Goal: Task Accomplishment & Management: Contribute content

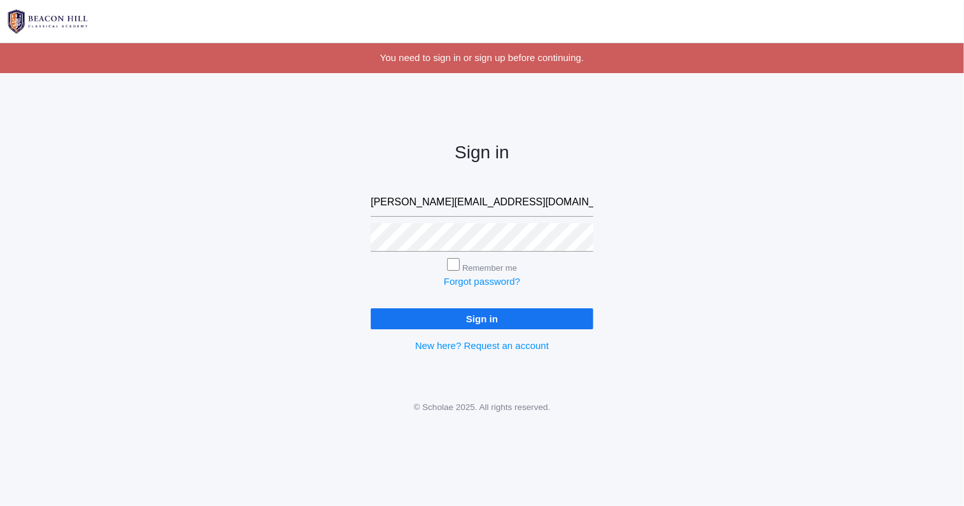
type input "rebecca@beaconhillclassical.org"
click at [416, 320] on input "Sign in" at bounding box center [482, 318] width 222 height 21
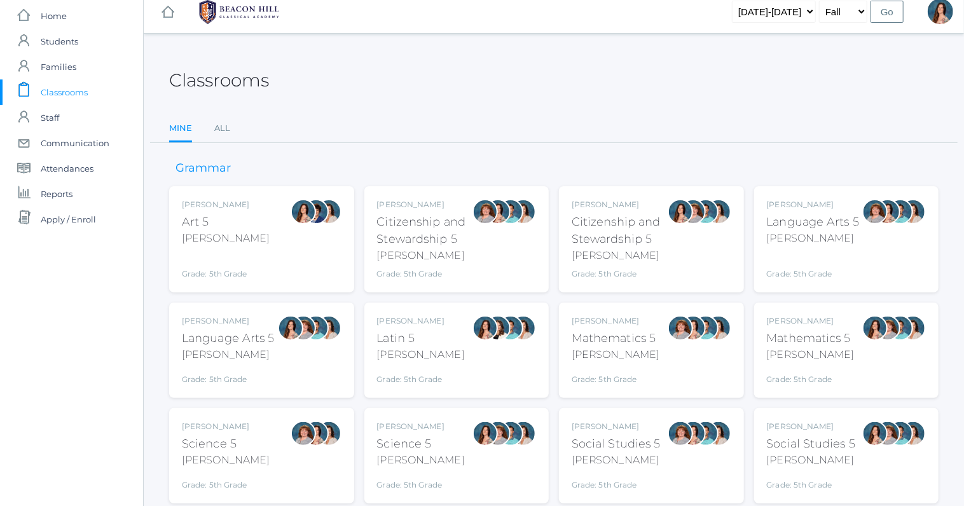
scroll to position [52, 0]
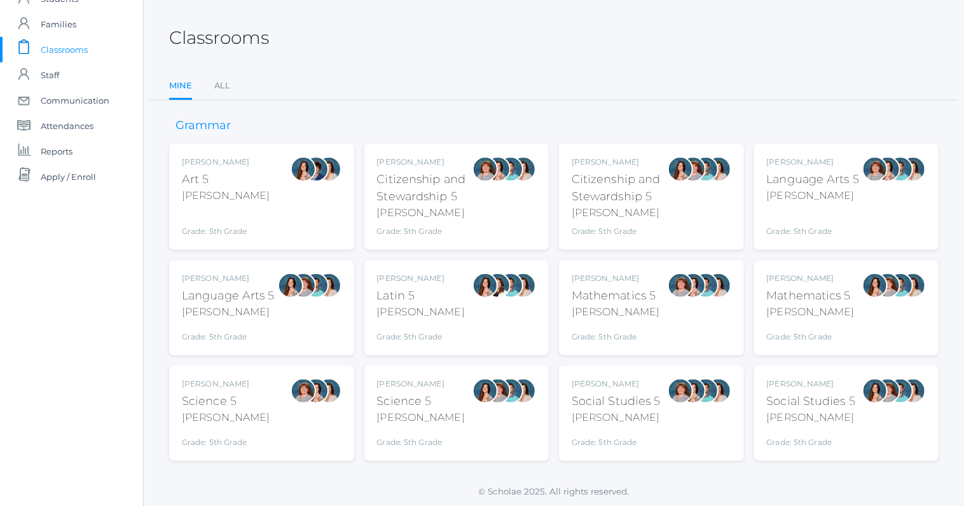
click at [212, 306] on div "Salazar" at bounding box center [228, 311] width 93 height 15
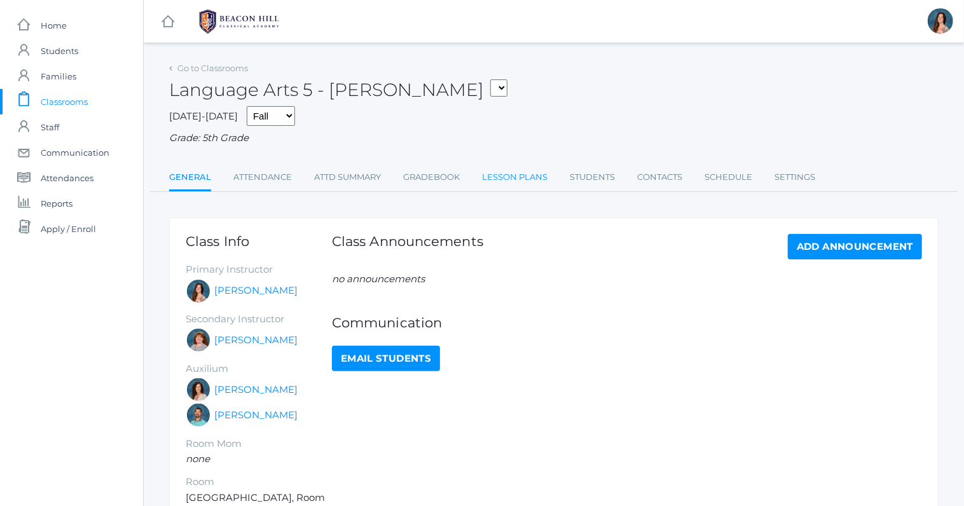
click at [509, 175] on link "Lesson Plans" at bounding box center [514, 177] width 65 height 25
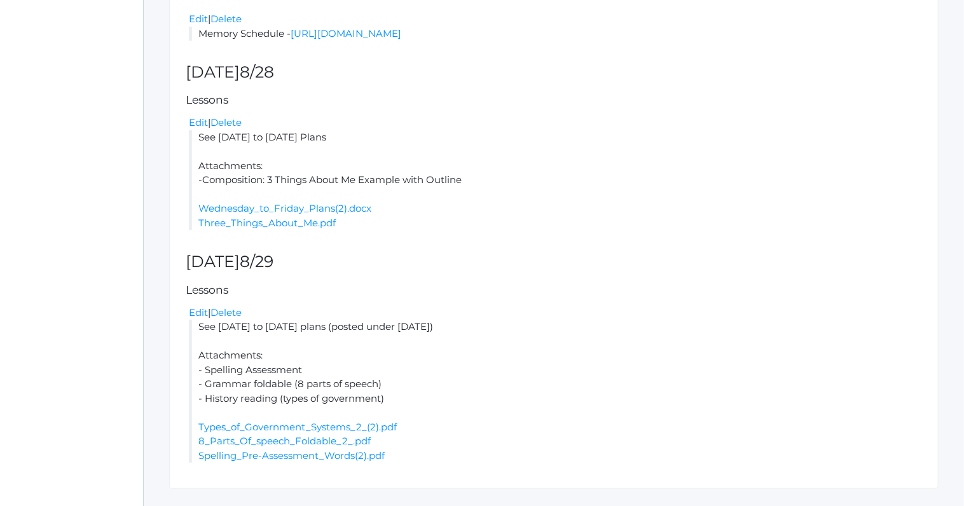
scroll to position [130, 0]
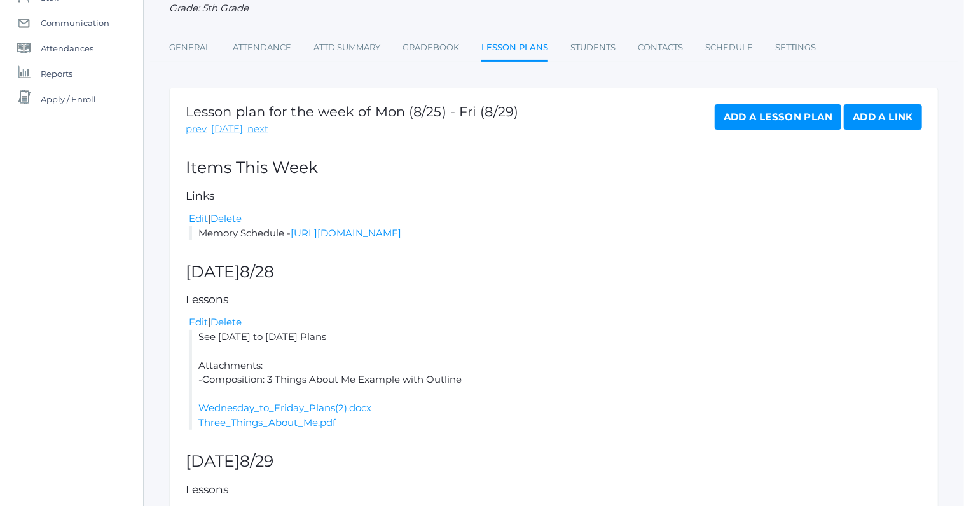
click at [738, 121] on link "Add a Lesson Plan" at bounding box center [777, 116] width 126 height 25
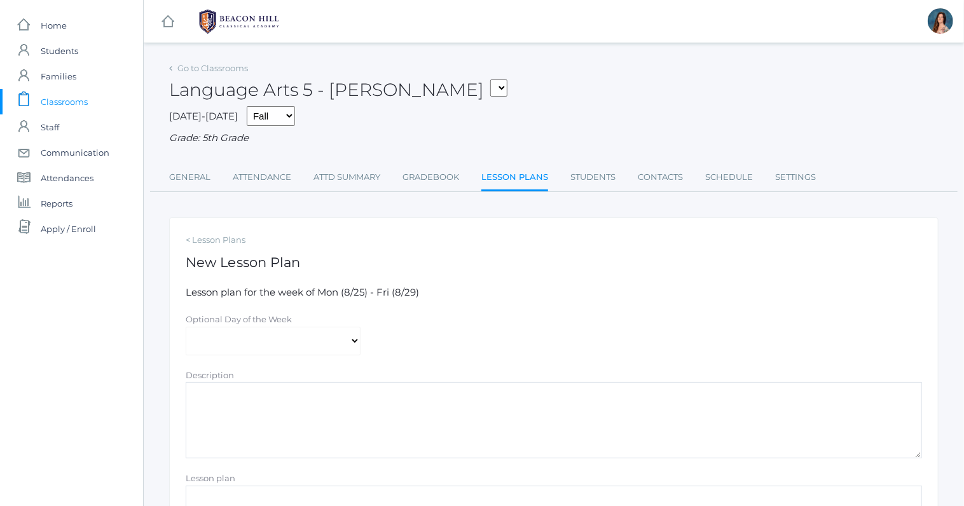
scroll to position [130, 0]
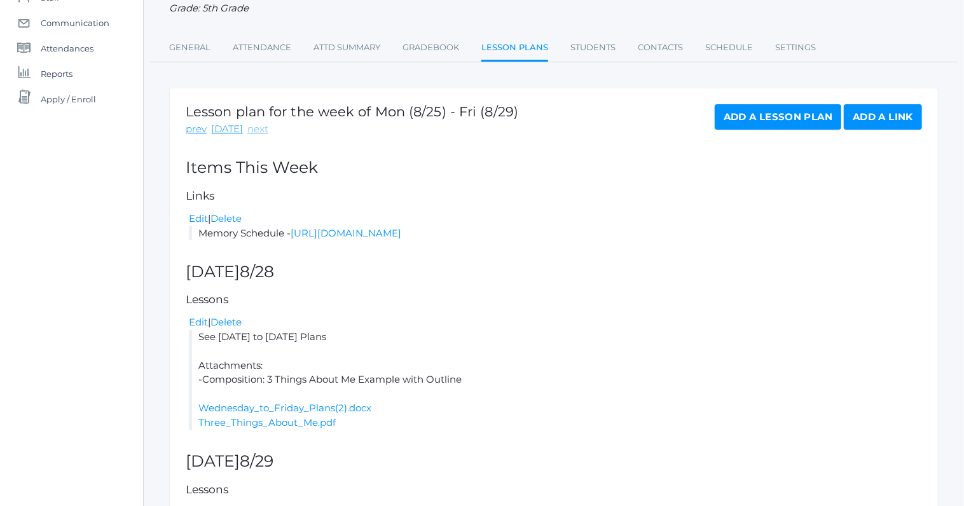
click at [249, 125] on link "next" at bounding box center [257, 129] width 21 height 15
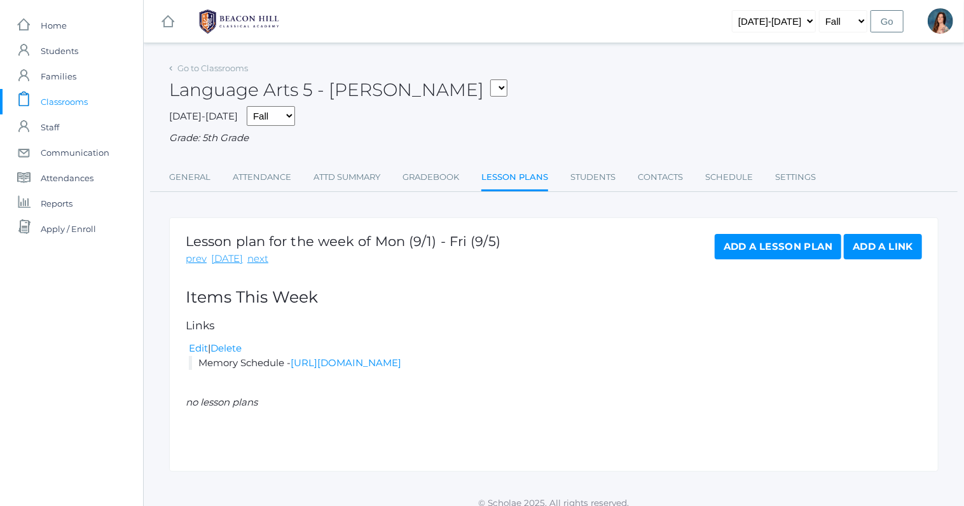
click at [757, 243] on link "Add a Lesson Plan" at bounding box center [777, 246] width 126 height 25
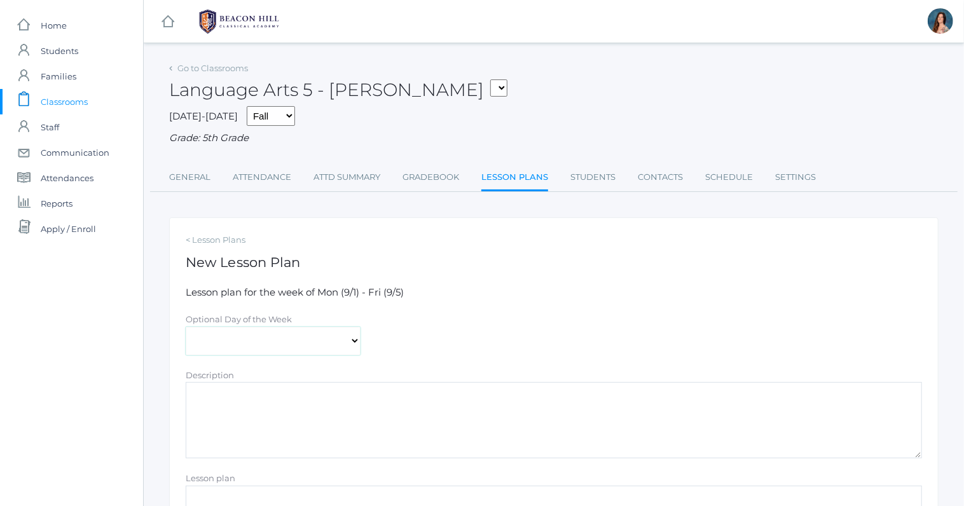
select select "[DATE]"
click option "[DATE]" at bounding box center [0, 0] width 0 height 0
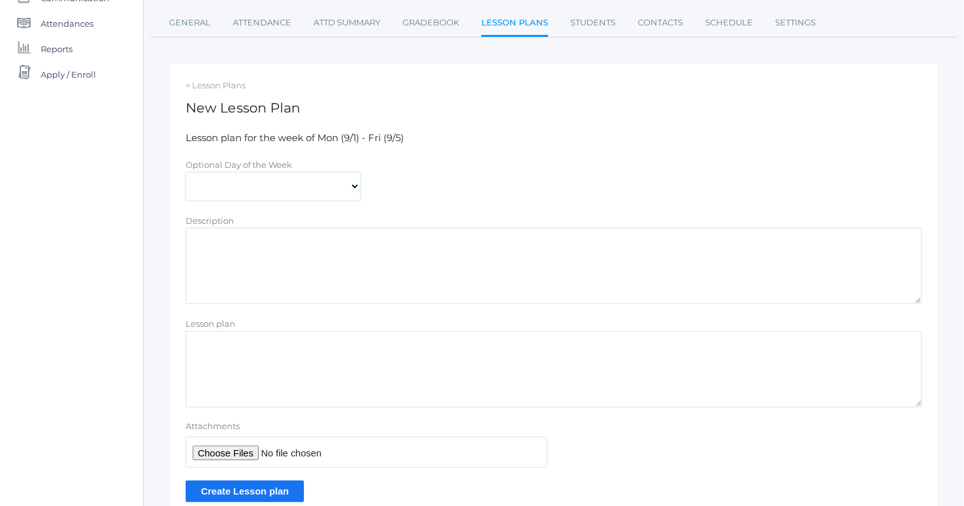
scroll to position [168, 0]
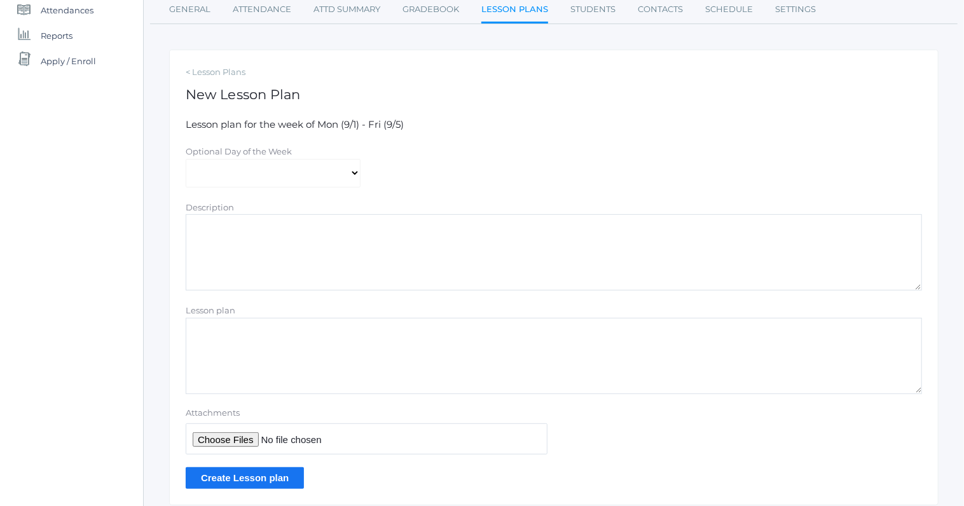
click at [204, 322] on textarea "Lesson plan" at bounding box center [554, 356] width 736 height 76
type textarea "Week 1 Hybrid Lesson Plan"
click at [203, 436] on input "Attachments" at bounding box center [367, 438] width 362 height 31
type input "C:\fakepath\Week 1 Hybrid Lesson Plans.pdf"
click at [224, 477] on input "Create Lesson plan" at bounding box center [245, 477] width 118 height 21
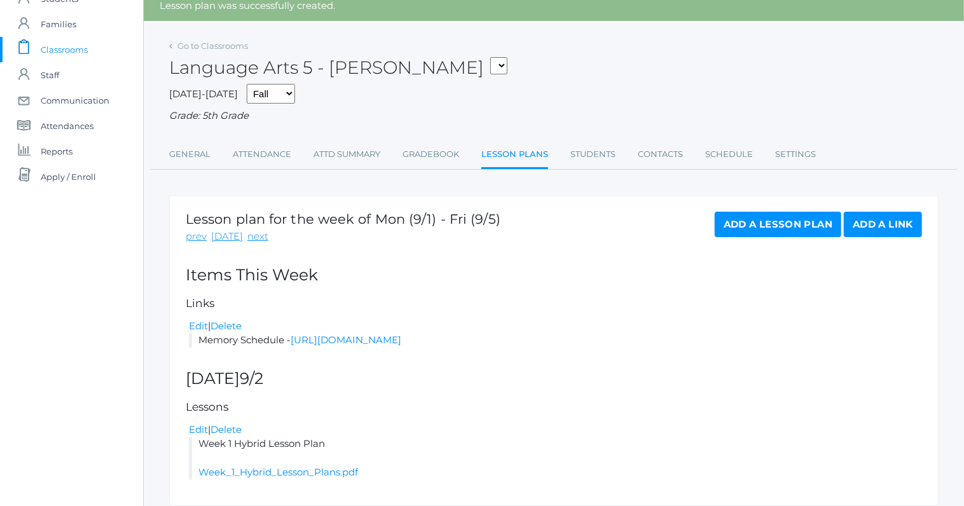
scroll to position [111, 0]
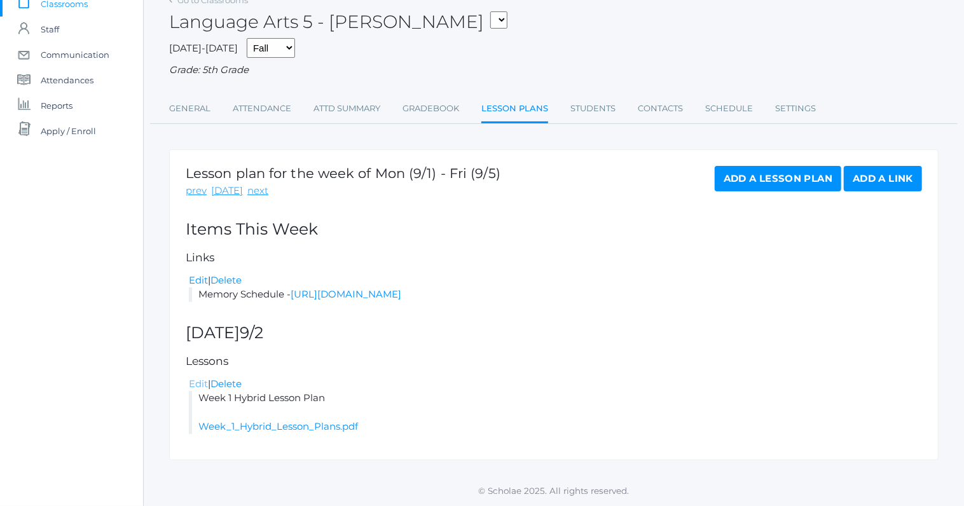
click at [198, 384] on link "Edit" at bounding box center [198, 384] width 19 height 12
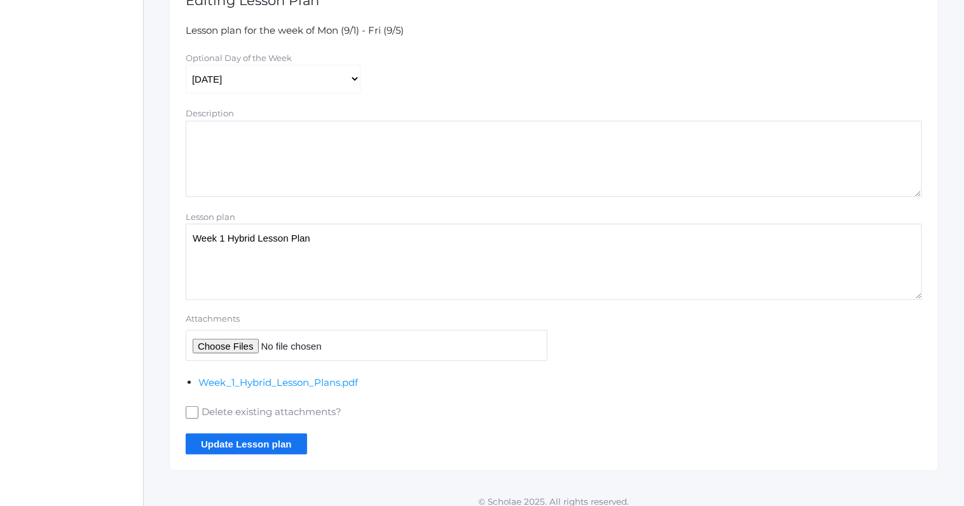
scroll to position [270, 0]
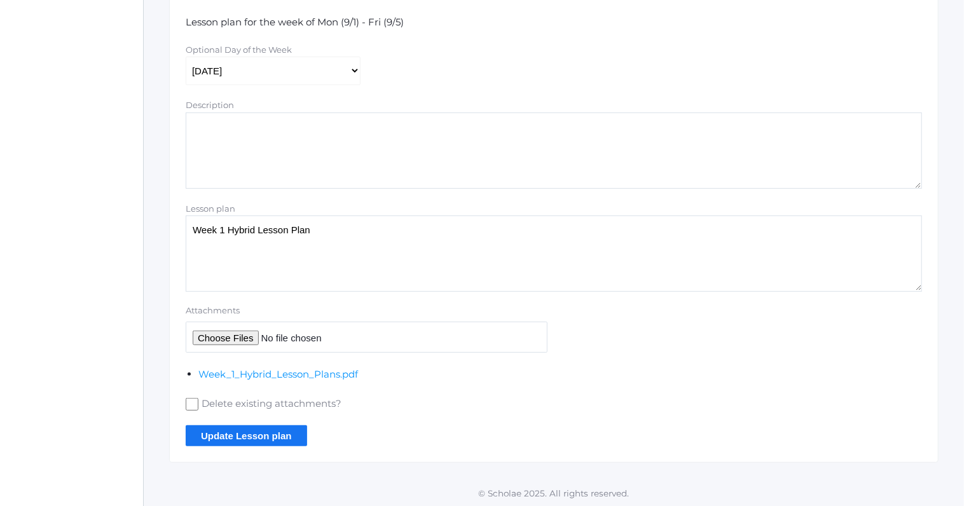
click at [232, 335] on input "Attachments" at bounding box center [367, 337] width 362 height 31
type input "C:\fakepath\02-sotw4-ch1.mp3"
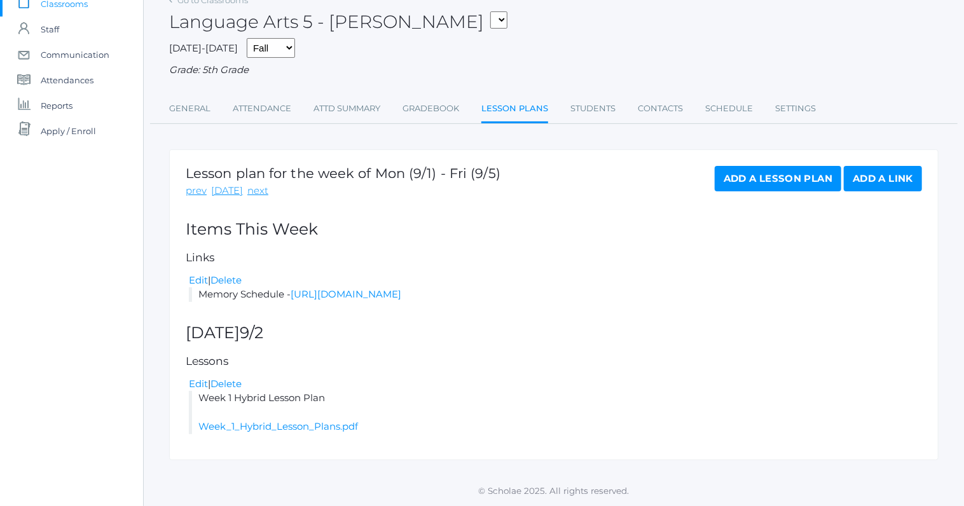
scroll to position [111, 0]
click at [809, 166] on link "Add a Lesson Plan" at bounding box center [777, 178] width 126 height 25
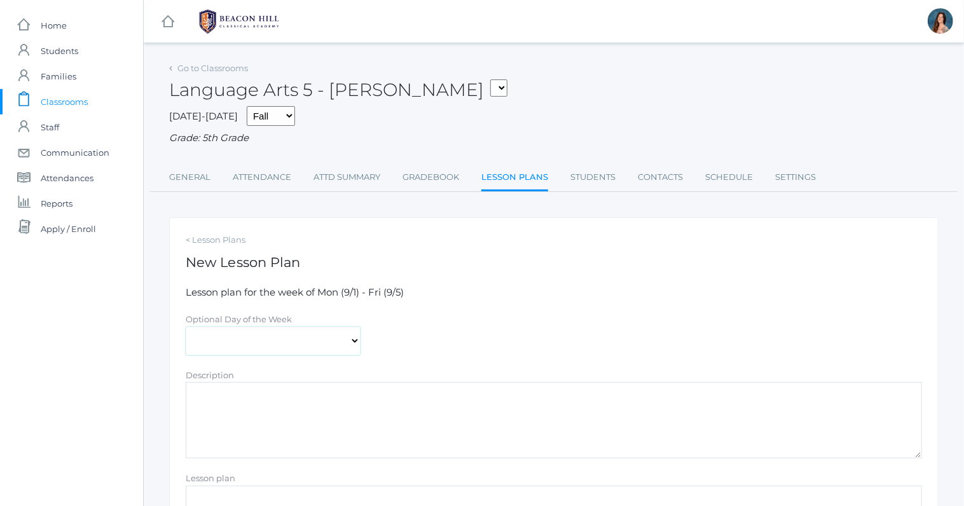
select select "[DATE]"
click option "[DATE]" at bounding box center [0, 0] width 0 height 0
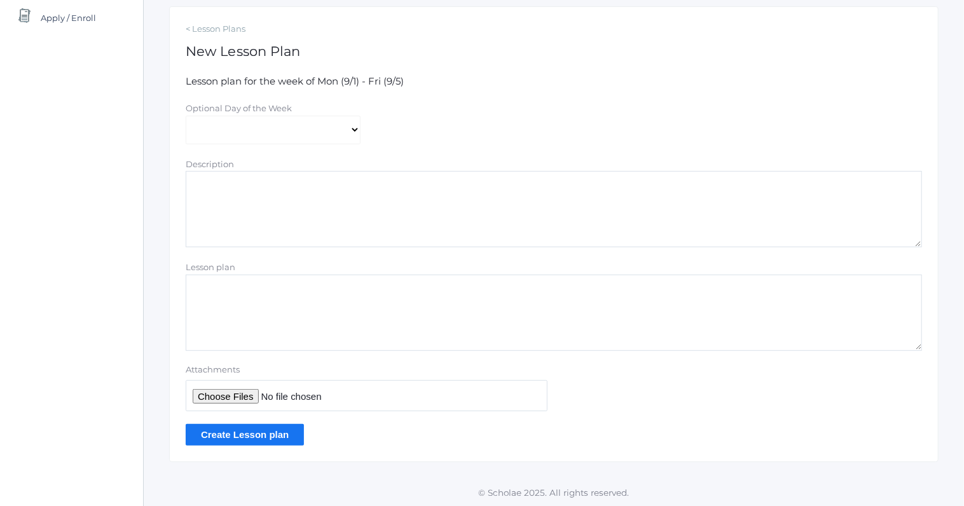
click at [217, 285] on textarea "Lesson plan" at bounding box center [554, 313] width 736 height 76
type textarea "h"
type textarea "S"
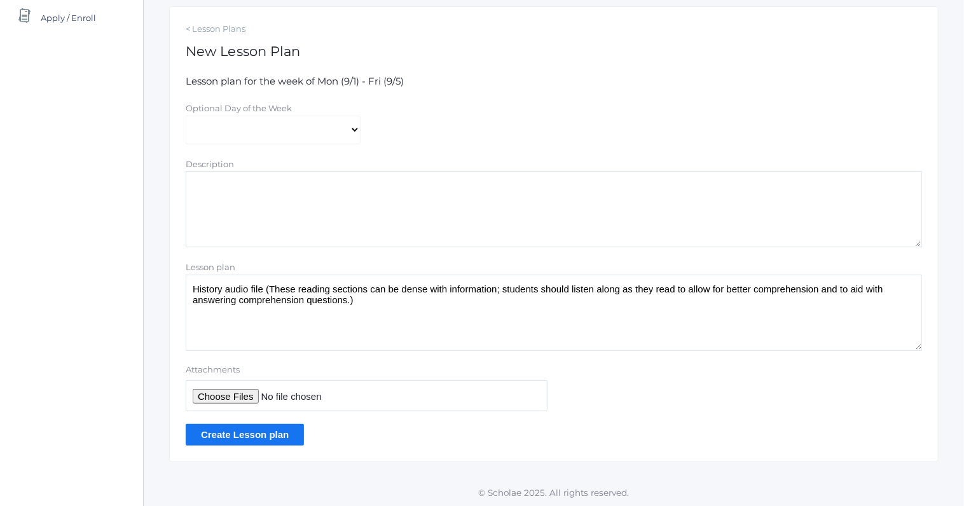
type textarea "History audio file (These reading sections can be dense with information; stude…"
click at [222, 399] on input "Attachments" at bounding box center [367, 395] width 362 height 31
type input "C:\fakepath\02-sotw4-ch1.mp3"
click at [273, 434] on input "Create Lesson plan" at bounding box center [245, 434] width 118 height 21
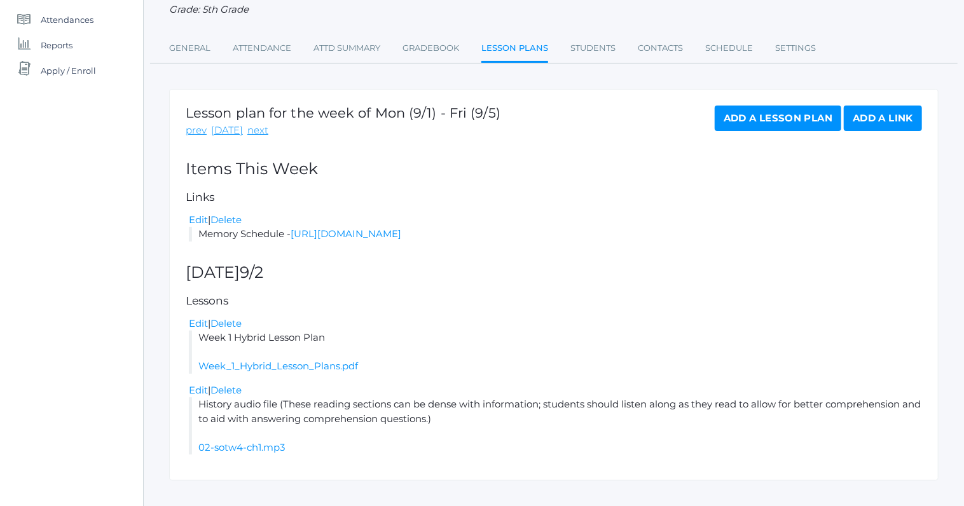
scroll to position [189, 0]
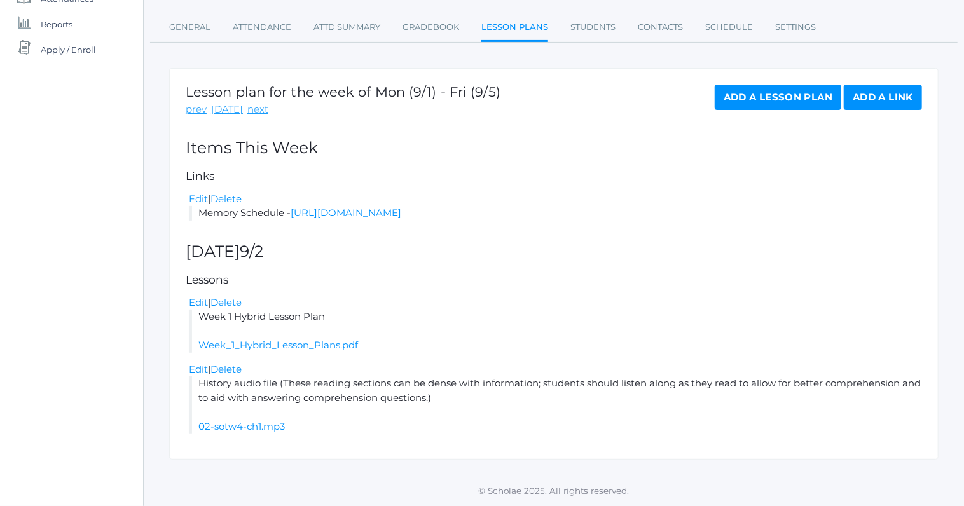
drag, startPoint x: 199, startPoint y: 388, endPoint x: 498, endPoint y: 408, distance: 299.4
click at [498, 408] on li "History audio file (These reading sections can be dense with information; stude…" at bounding box center [555, 404] width 733 height 57
copy li "History audio file (These reading sections can be dense with information; stude…"
click at [471, 335] on li "Week 1 Hybrid Lesson Plan Week_1_Hybrid_Lesson_Plans.pdf" at bounding box center [555, 331] width 733 height 43
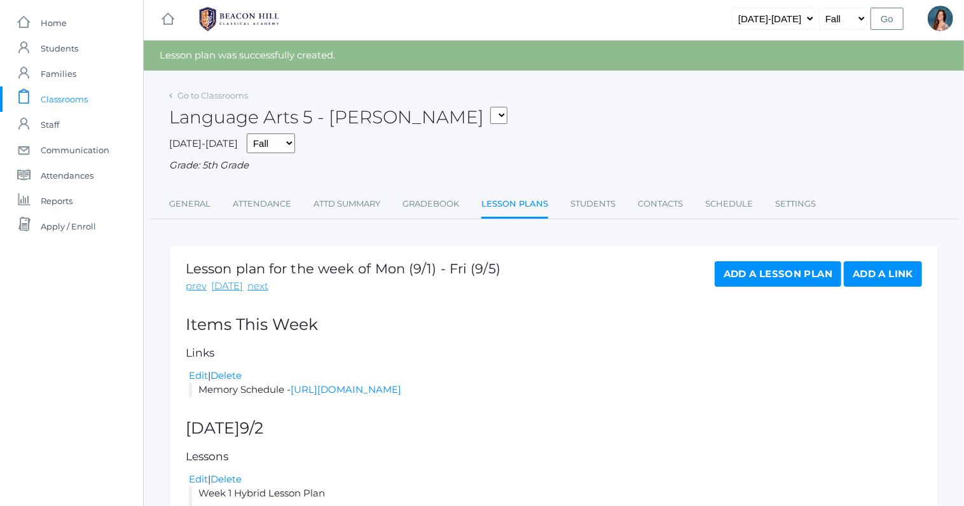
scroll to position [0, 0]
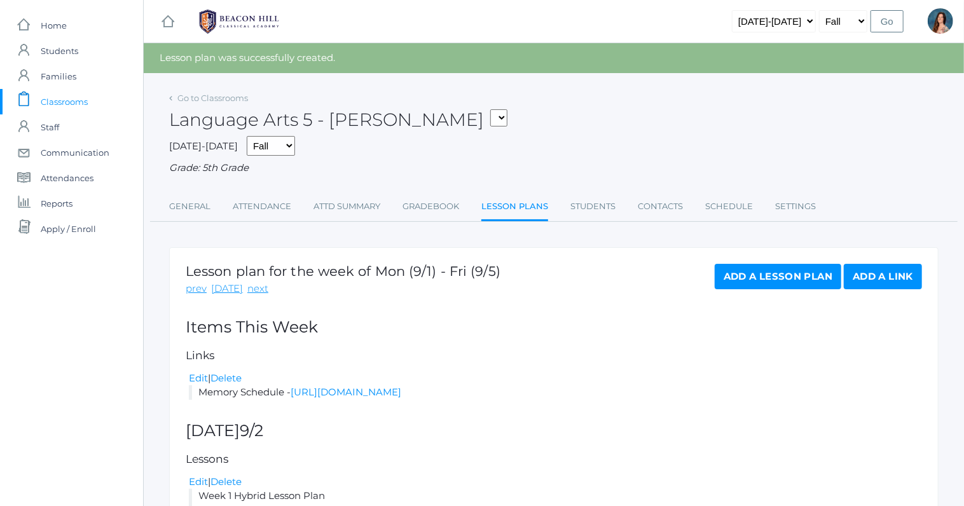
click at [490, 109] on select "05ART - Art 5 Salazar 05CITIZEN - Citizenship and Stewardship 5 Salazar 05CITIZ…" at bounding box center [498, 117] width 17 height 17
select select "1968"
click option "05LA - Language Arts 5 [PERSON_NAME]" at bounding box center [0, 0] width 0 height 0
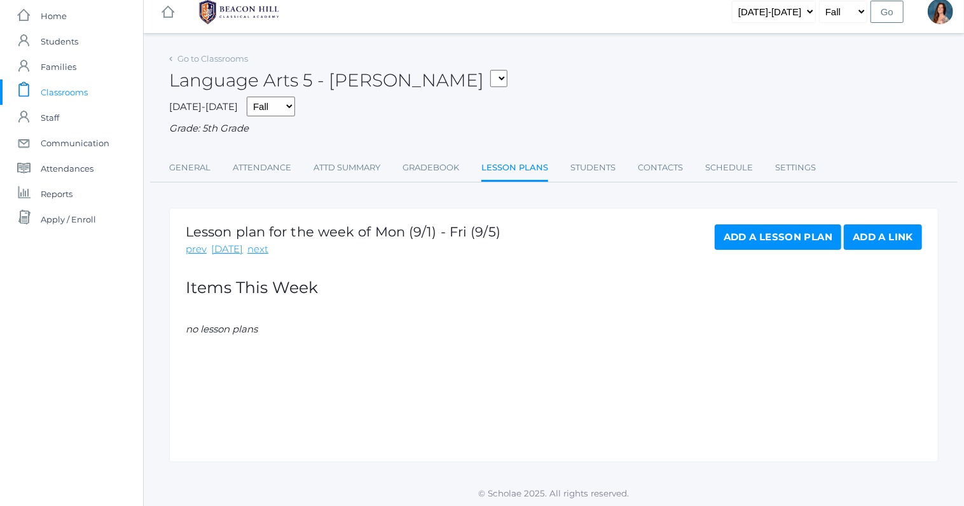
scroll to position [11, 0]
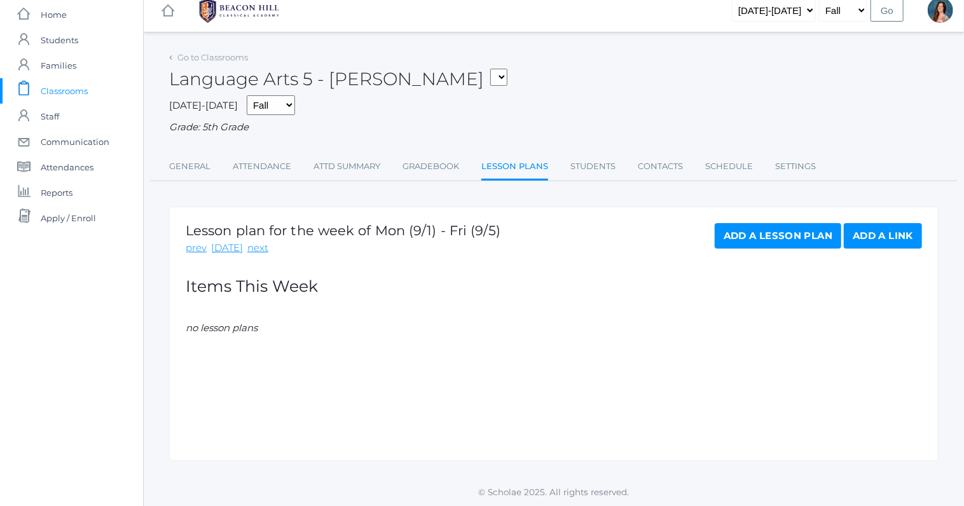
click at [734, 236] on link "Add a Lesson Plan" at bounding box center [777, 235] width 126 height 25
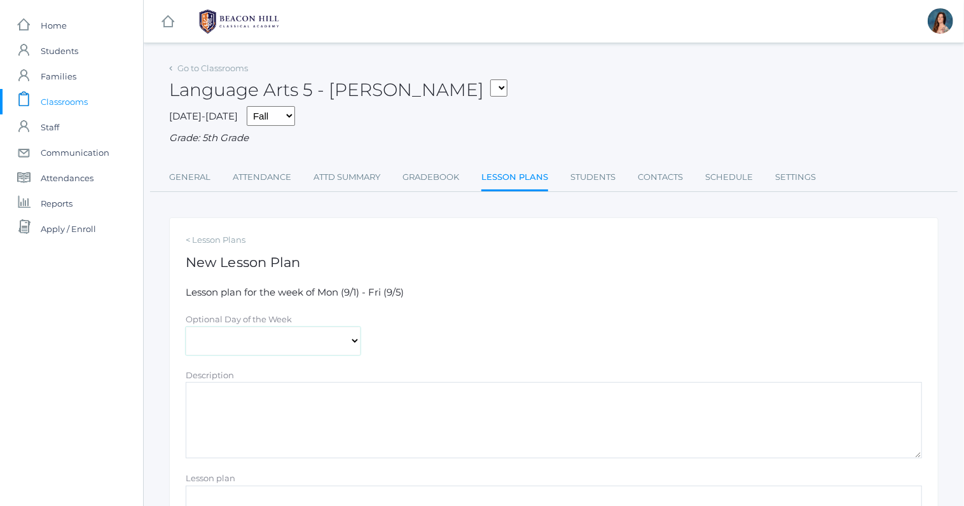
select select "[DATE]"
click option "[DATE]" at bounding box center [0, 0] width 0 height 0
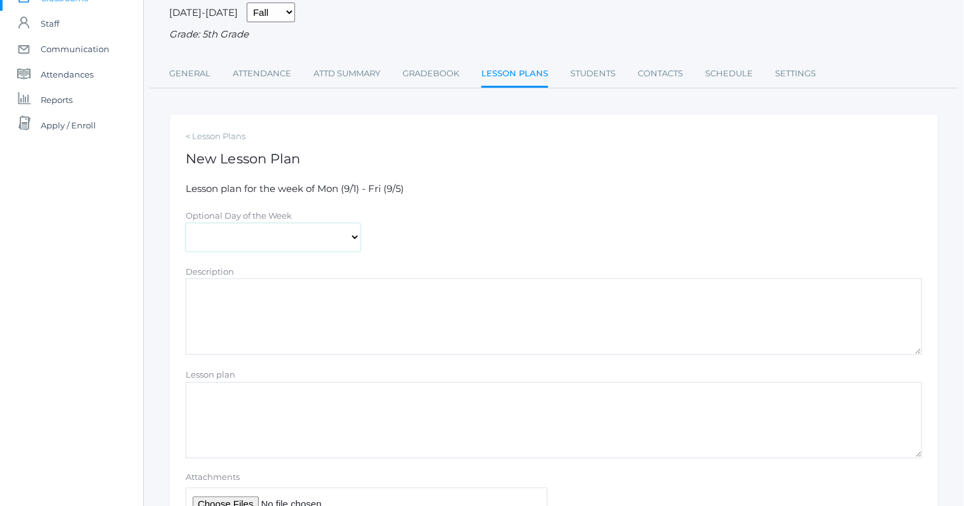
scroll to position [105, 0]
click at [205, 390] on textarea "Lesson plan" at bounding box center [554, 419] width 736 height 76
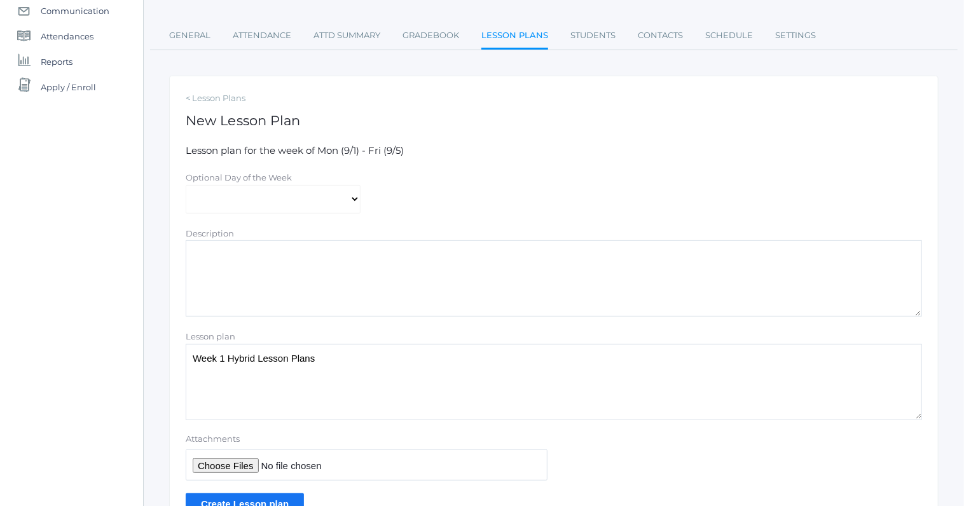
scroll to position [147, 0]
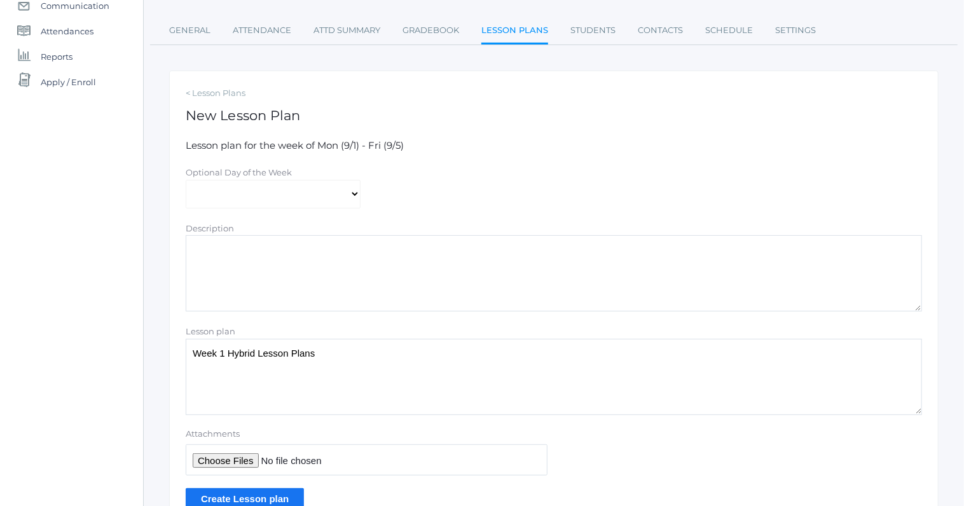
type textarea "Week 1 Hybrid Lesson Plans"
click at [221, 459] on input "Attachments" at bounding box center [367, 459] width 362 height 31
type input "C:\fakepath\Week 1 Hybrid Lesson Plans.pdf"
click at [222, 493] on input "Create Lesson plan" at bounding box center [245, 498] width 118 height 21
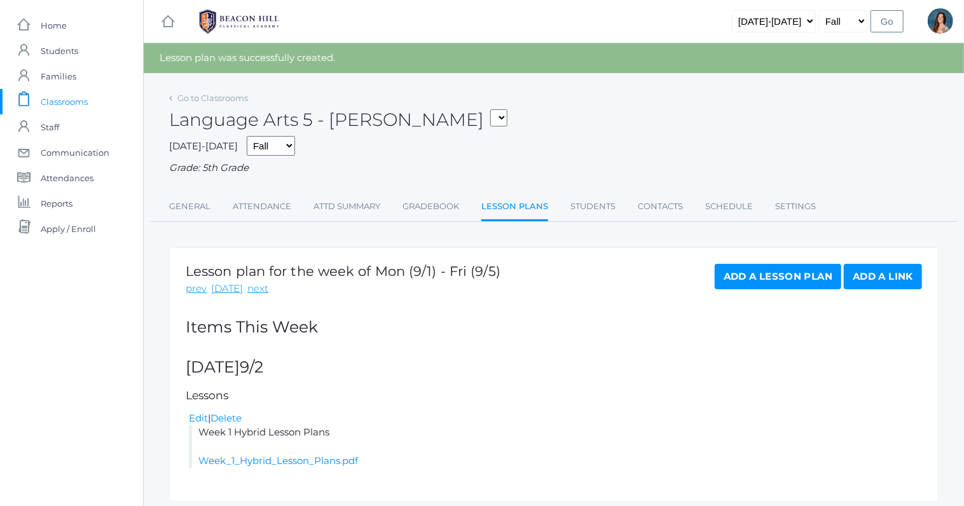
click at [739, 268] on link "Add a Lesson Plan" at bounding box center [777, 276] width 126 height 25
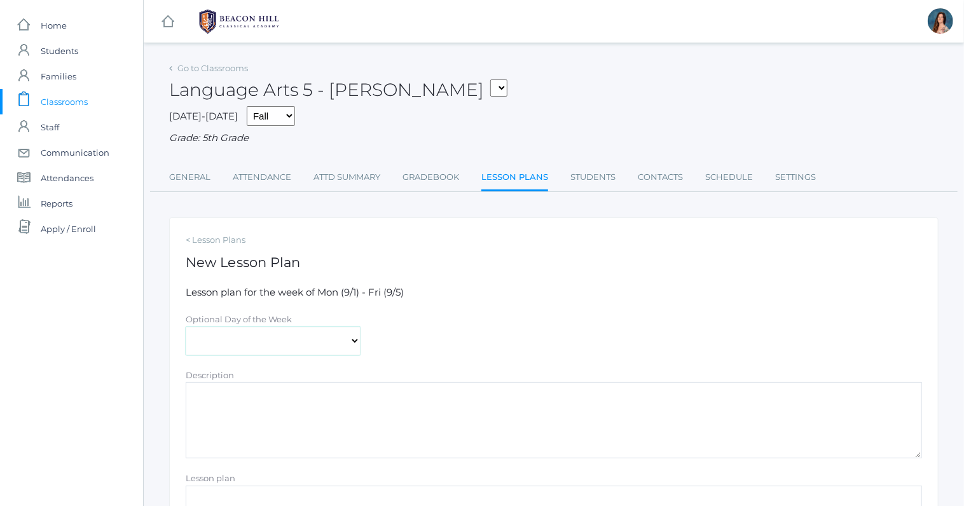
select select "[DATE]"
click option "[DATE]" at bounding box center [0, 0] width 0 height 0
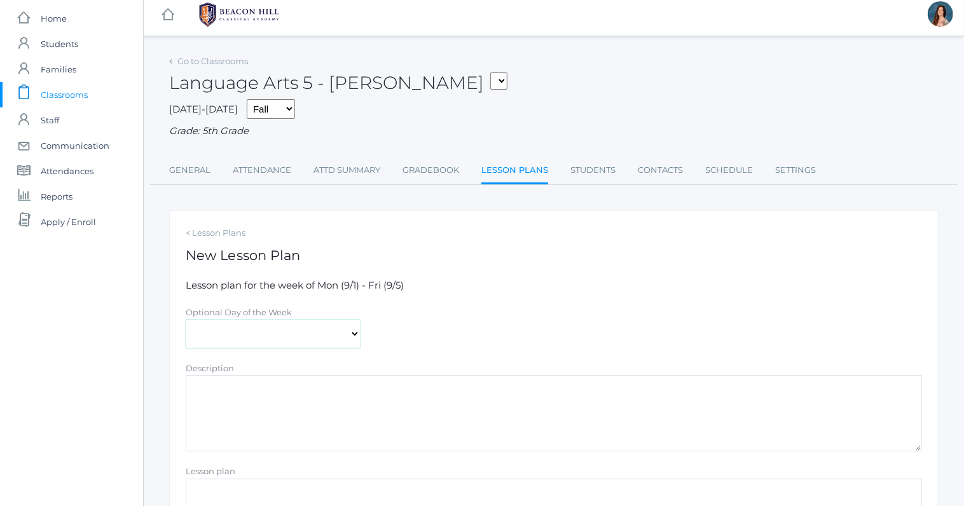
scroll to position [136, 0]
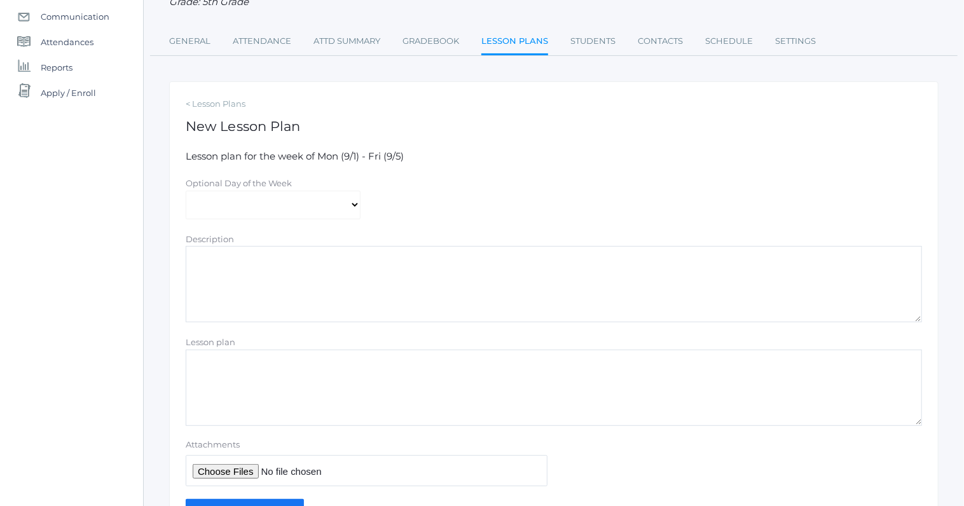
click at [196, 367] on textarea "Lesson plan" at bounding box center [554, 388] width 736 height 76
paste textarea "History audio file (These reading sections can be dense with information; stude…"
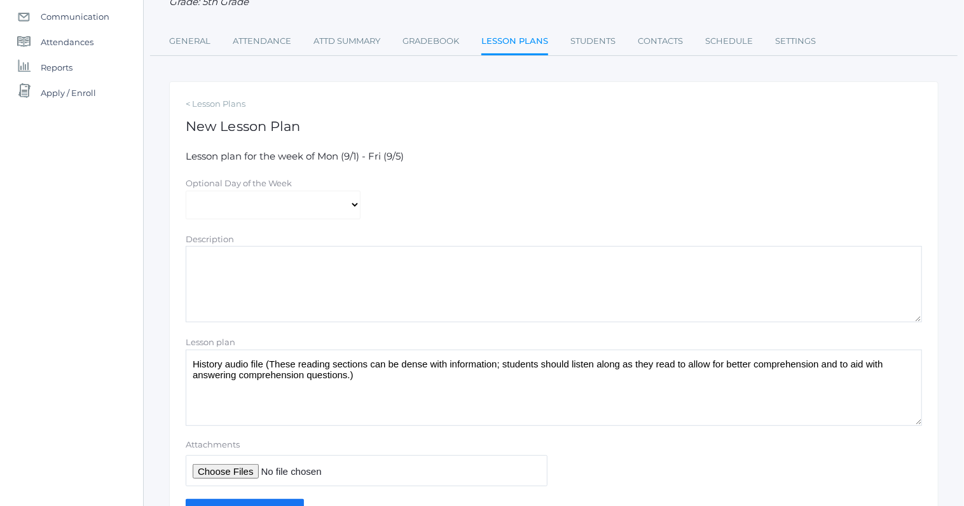
type textarea "History audio file (These reading sections can be dense with information; stude…"
click at [204, 465] on input "Attachments" at bounding box center [367, 470] width 362 height 31
type input "C:\fakepath\02-sotw4-ch1.mp3"
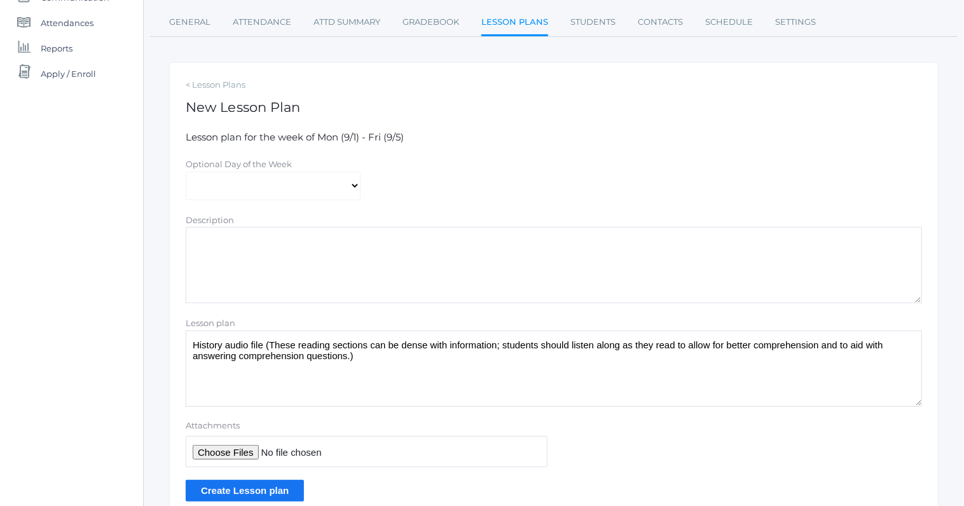
scroll to position [157, 0]
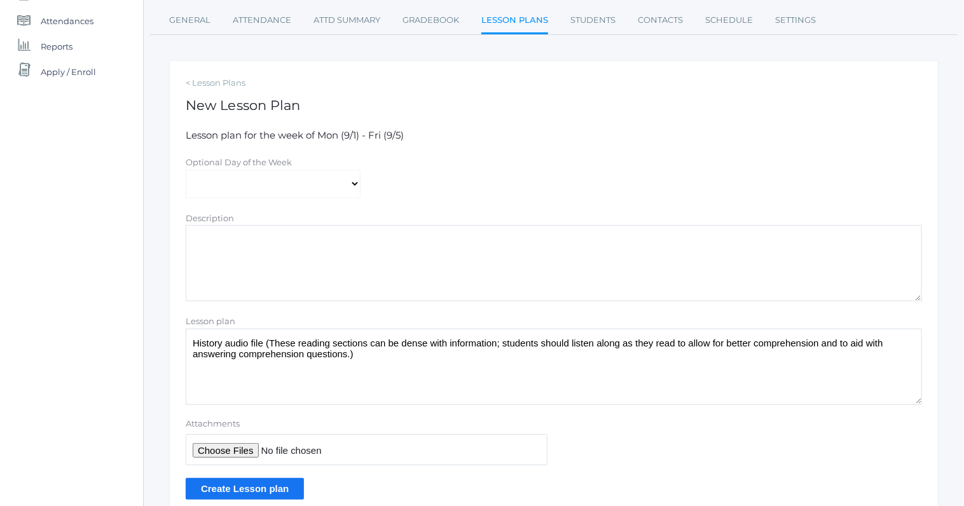
click at [280, 484] on input "Create Lesson plan" at bounding box center [245, 488] width 118 height 21
